Goal: Task Accomplishment & Management: Use online tool/utility

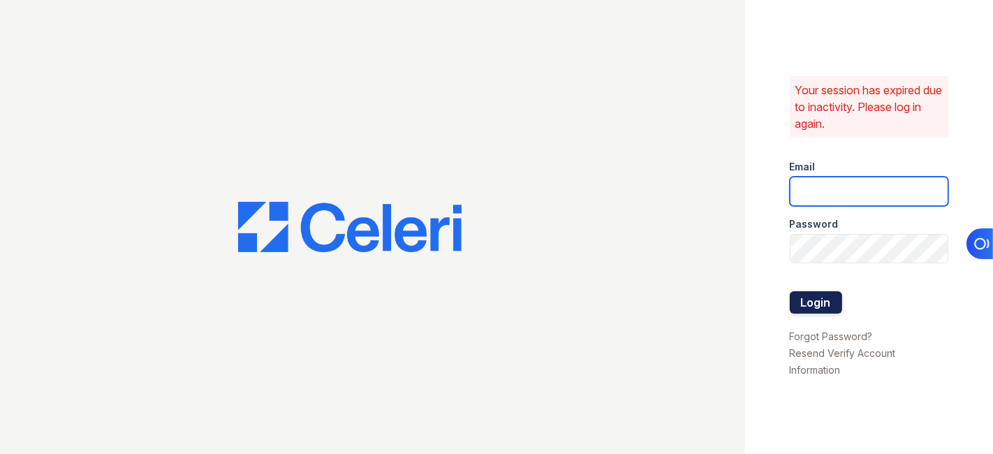
type input "[EMAIL_ADDRESS][DOMAIN_NAME]"
click at [814, 308] on button "Login" at bounding box center [816, 302] width 52 height 22
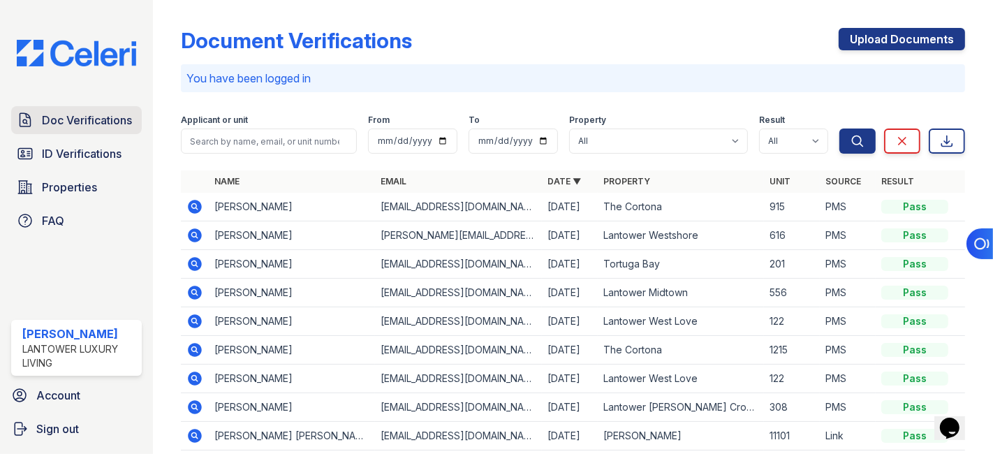
click at [93, 119] on span "Doc Verifications" at bounding box center [87, 120] width 90 height 17
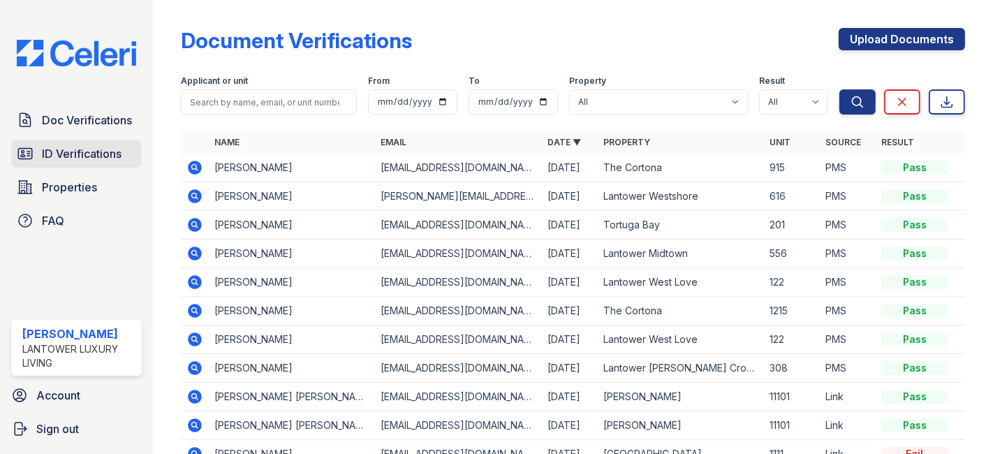
click at [73, 152] on span "ID Verifications" at bounding box center [82, 153] width 80 height 17
